Goal: Check status: Check status

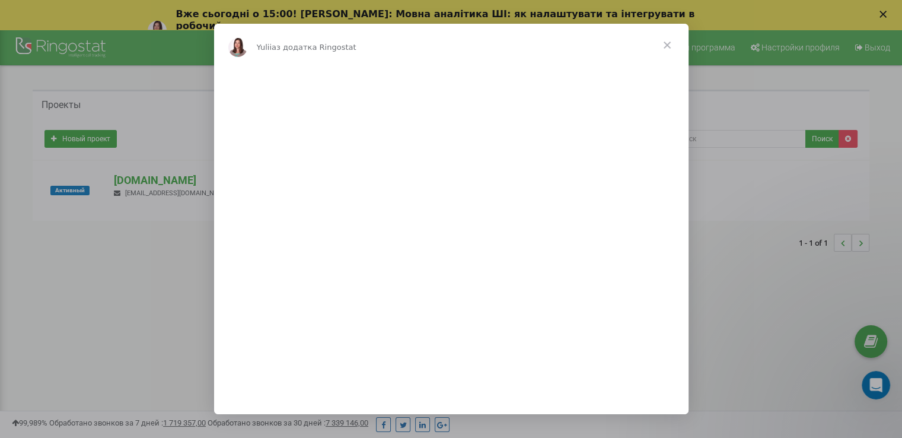
click at [891, 15] on div "Месенджер Intercom" at bounding box center [451, 219] width 902 height 438
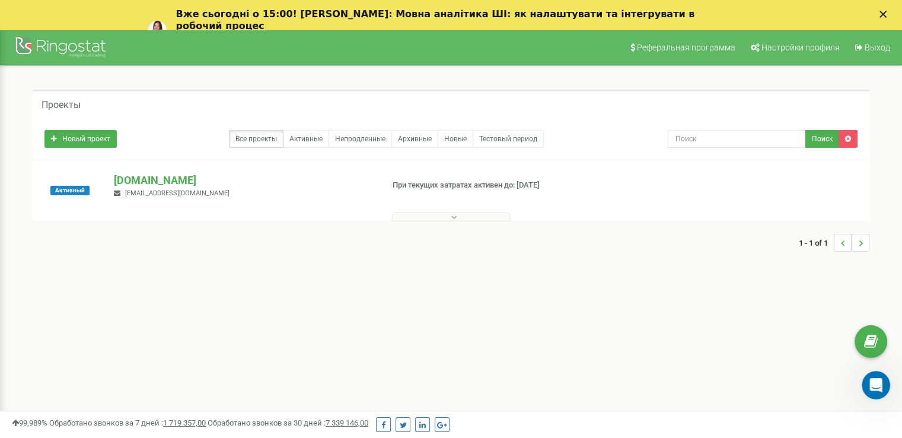
click at [887, 12] on icon "Закрити" at bounding box center [883, 14] width 7 height 7
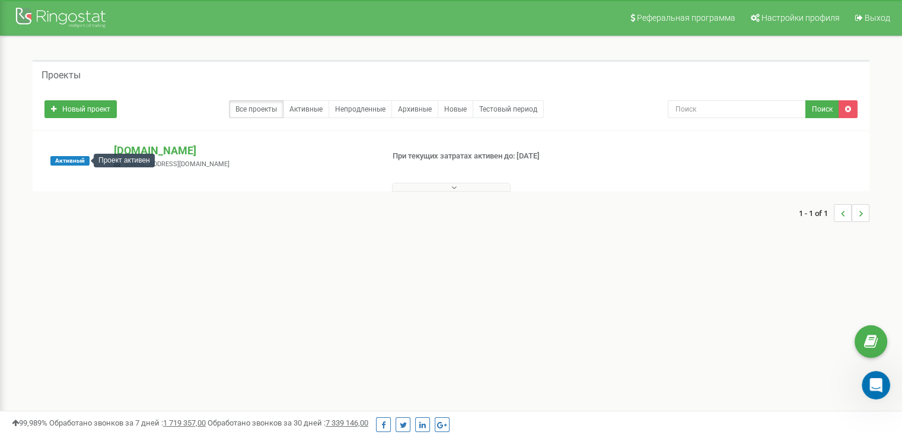
click at [82, 162] on span "Активный" at bounding box center [69, 160] width 39 height 9
click at [147, 150] on p "[DOMAIN_NAME]" at bounding box center [243, 150] width 259 height 15
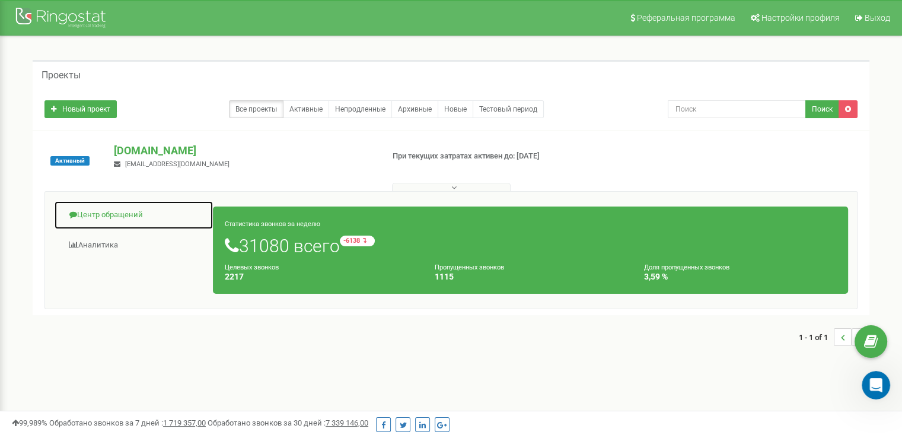
click at [100, 218] on link "Центр обращений" at bounding box center [134, 215] width 160 height 29
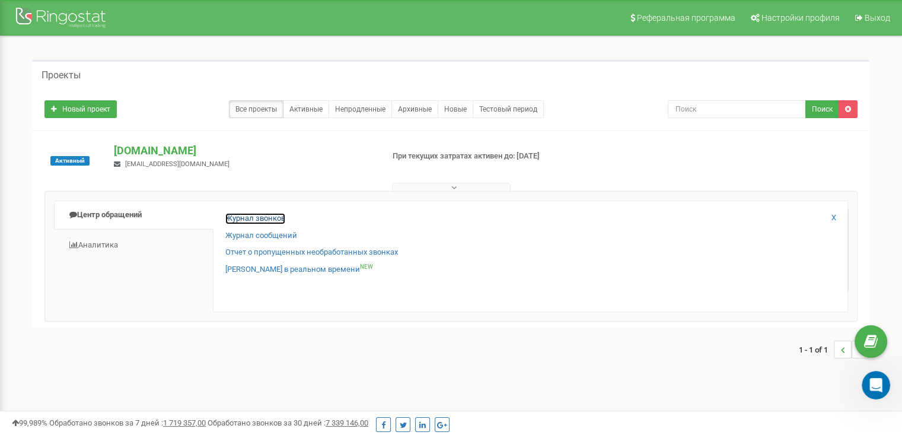
click at [244, 219] on link "Журнал звонков" at bounding box center [255, 218] width 60 height 11
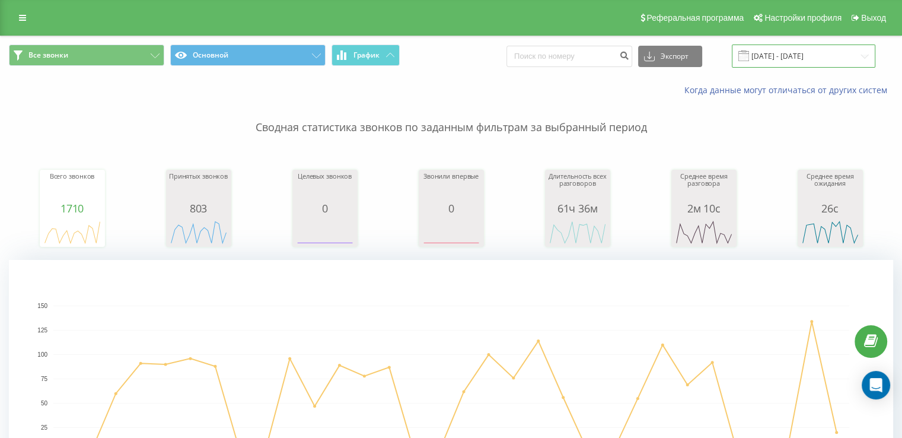
click at [786, 47] on input "19.07.2025 - 19.08.2025" at bounding box center [804, 55] width 144 height 23
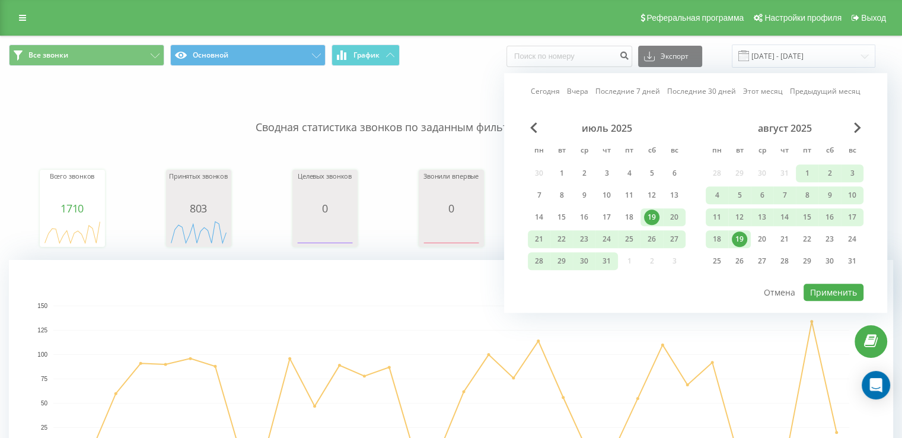
click at [743, 236] on div "19" at bounding box center [739, 238] width 15 height 15
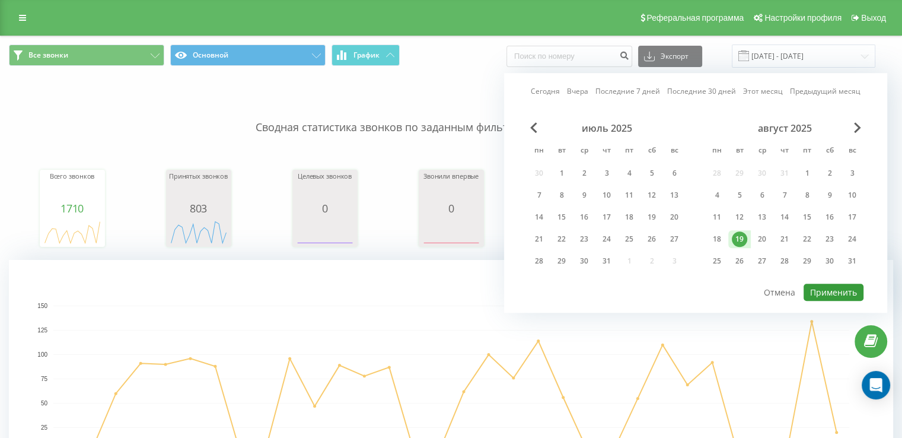
click at [841, 289] on button "Применить" at bounding box center [834, 292] width 60 height 17
type input "[DATE] - [DATE]"
